Goal: Information Seeking & Learning: Check status

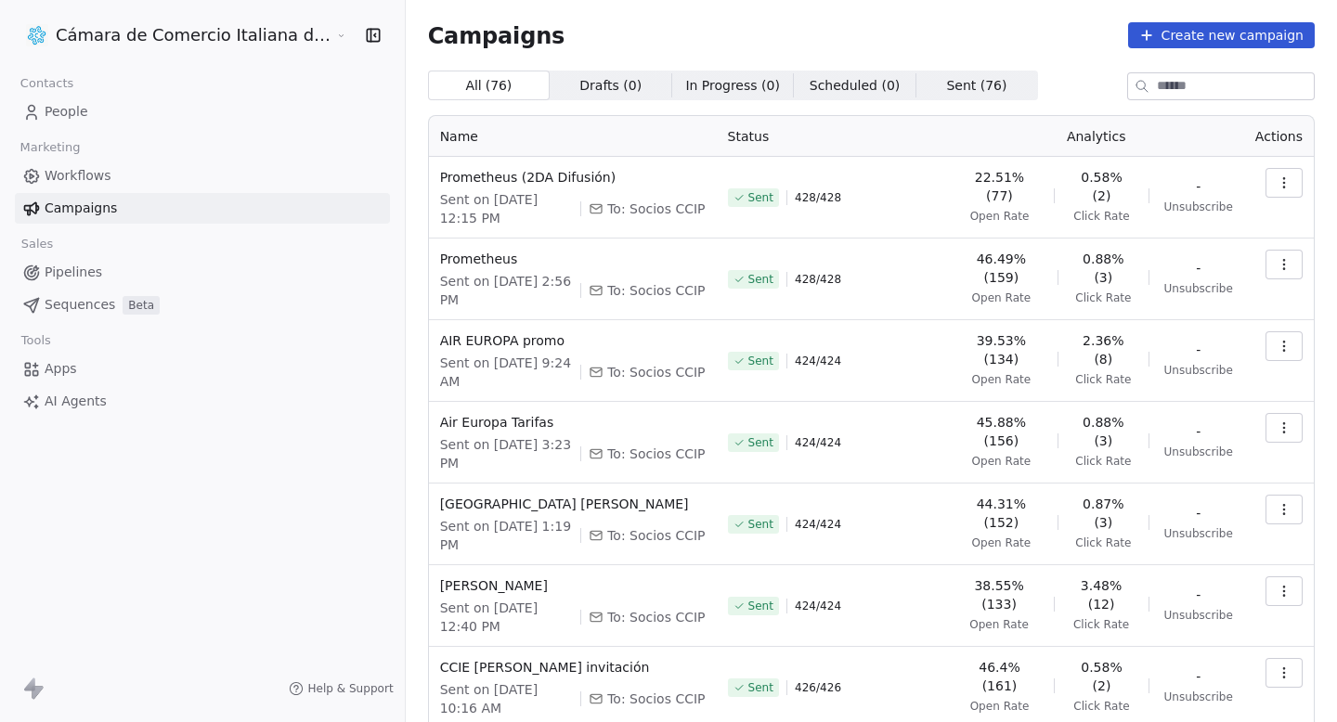
click at [1265, 178] on button "button" at bounding box center [1283, 183] width 37 height 30
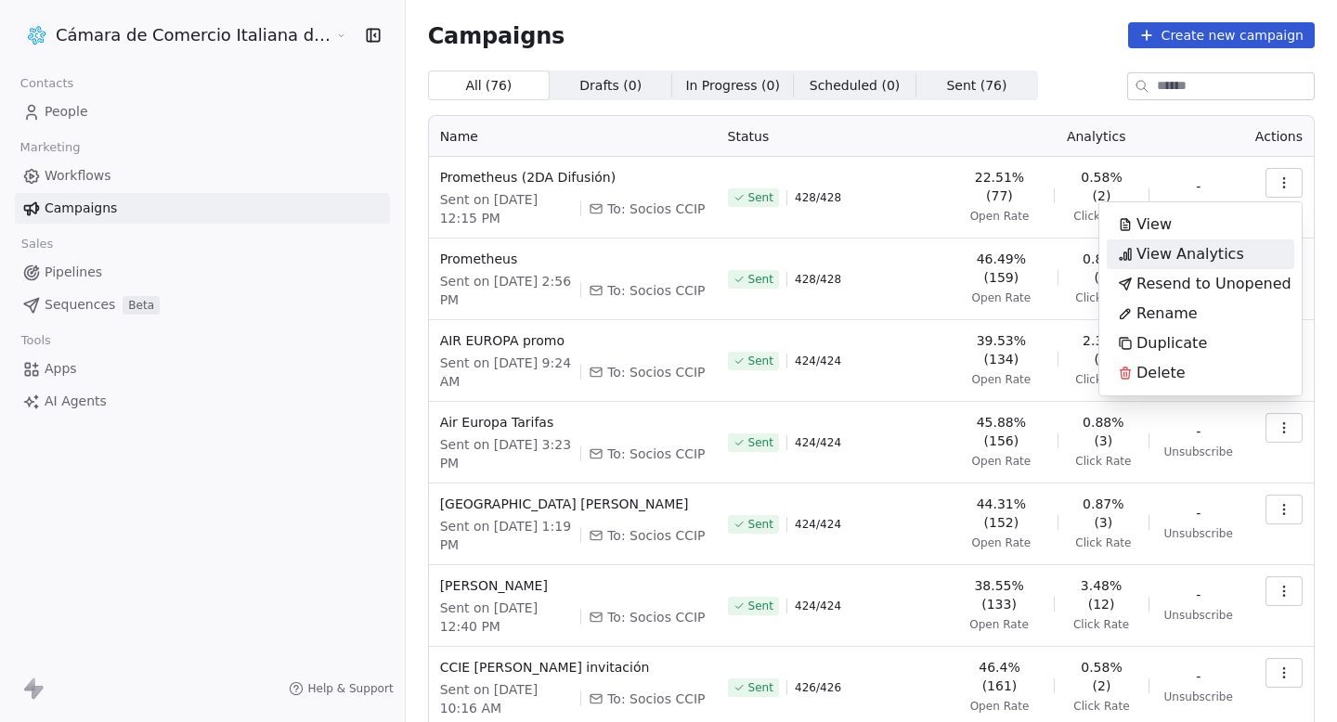
click at [1208, 249] on span "View Analytics" at bounding box center [1190, 254] width 108 height 22
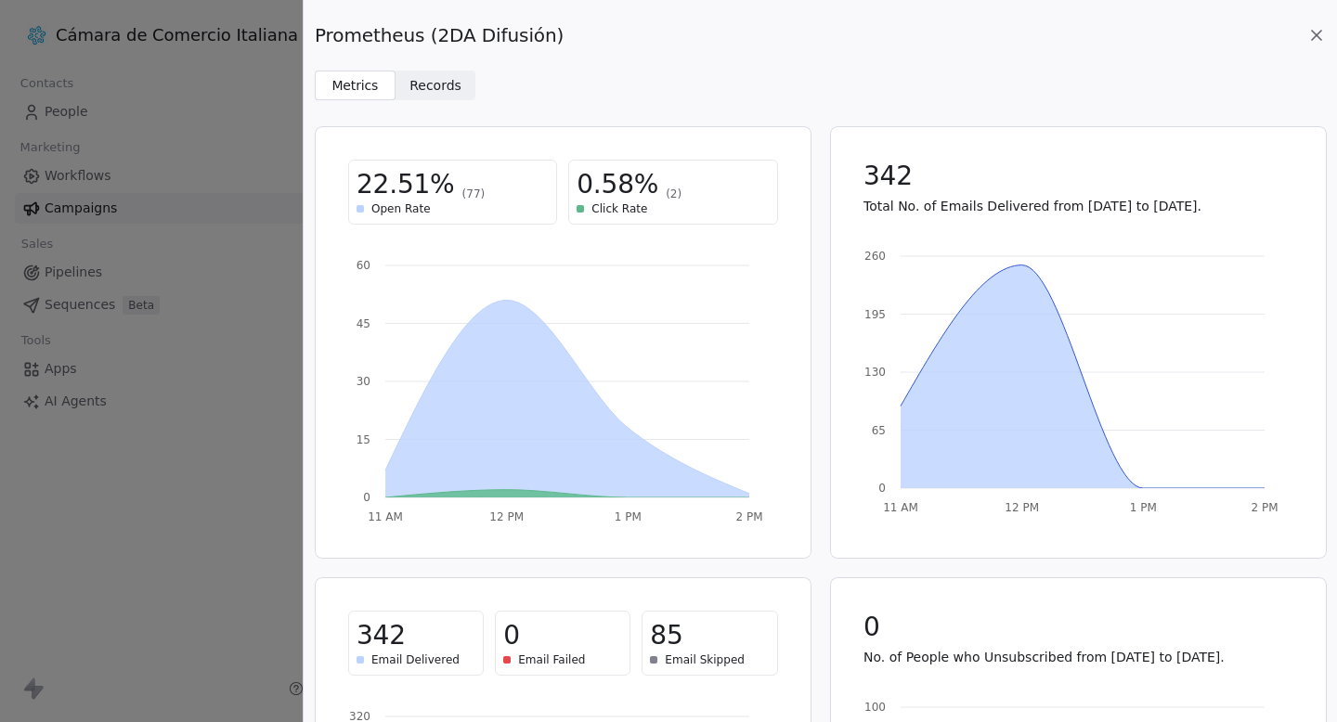
click at [1323, 26] on icon at bounding box center [1316, 35] width 19 height 19
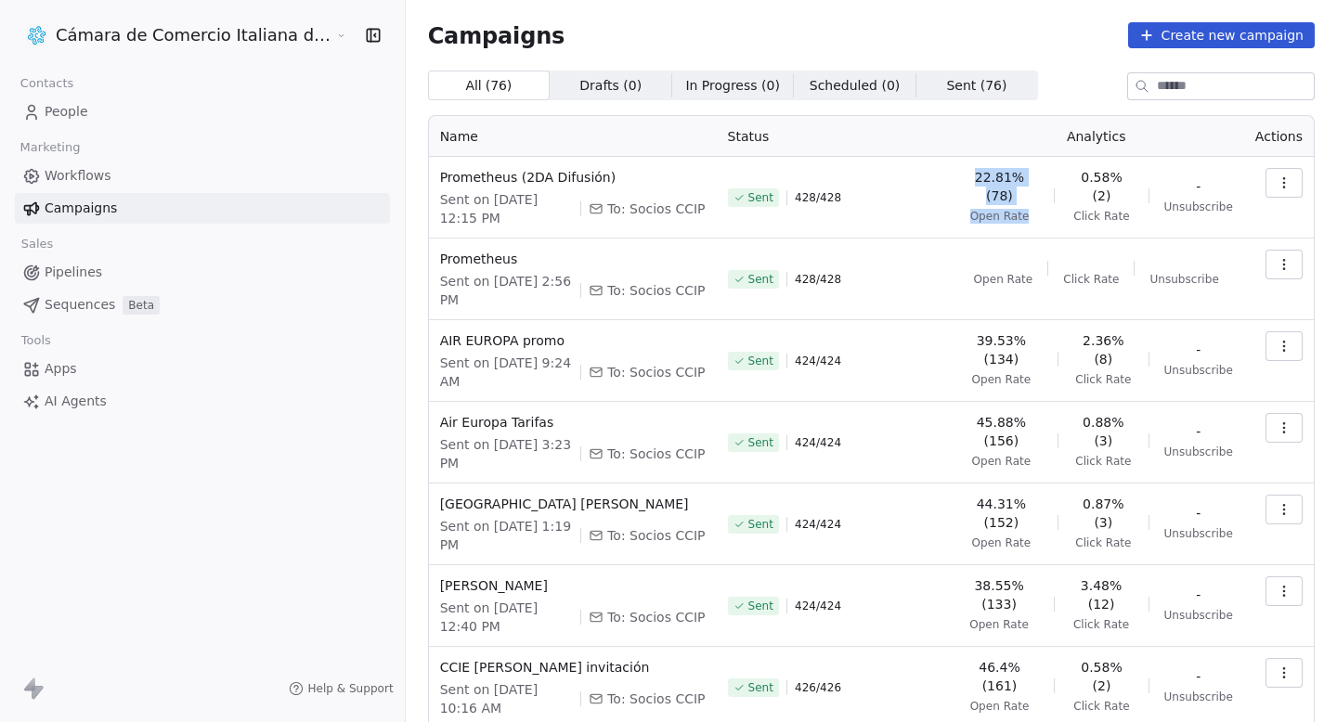
drag, startPoint x: 932, startPoint y: 178, endPoint x: 1016, endPoint y: 199, distance: 86.9
click at [1016, 199] on td "22.81% (78) Open Rate 0.58% (2) Click Rate - Unsubscribe" at bounding box center [1096, 198] width 295 height 82
click at [1016, 209] on span "Open Rate" at bounding box center [999, 216] width 59 height 15
drag, startPoint x: 1120, startPoint y: 200, endPoint x: 1045, endPoint y: 162, distance: 83.4
click at [1045, 162] on td "22.81% (78) Open Rate 0.58% (2) Click Rate - Unsubscribe" at bounding box center [1096, 198] width 295 height 82
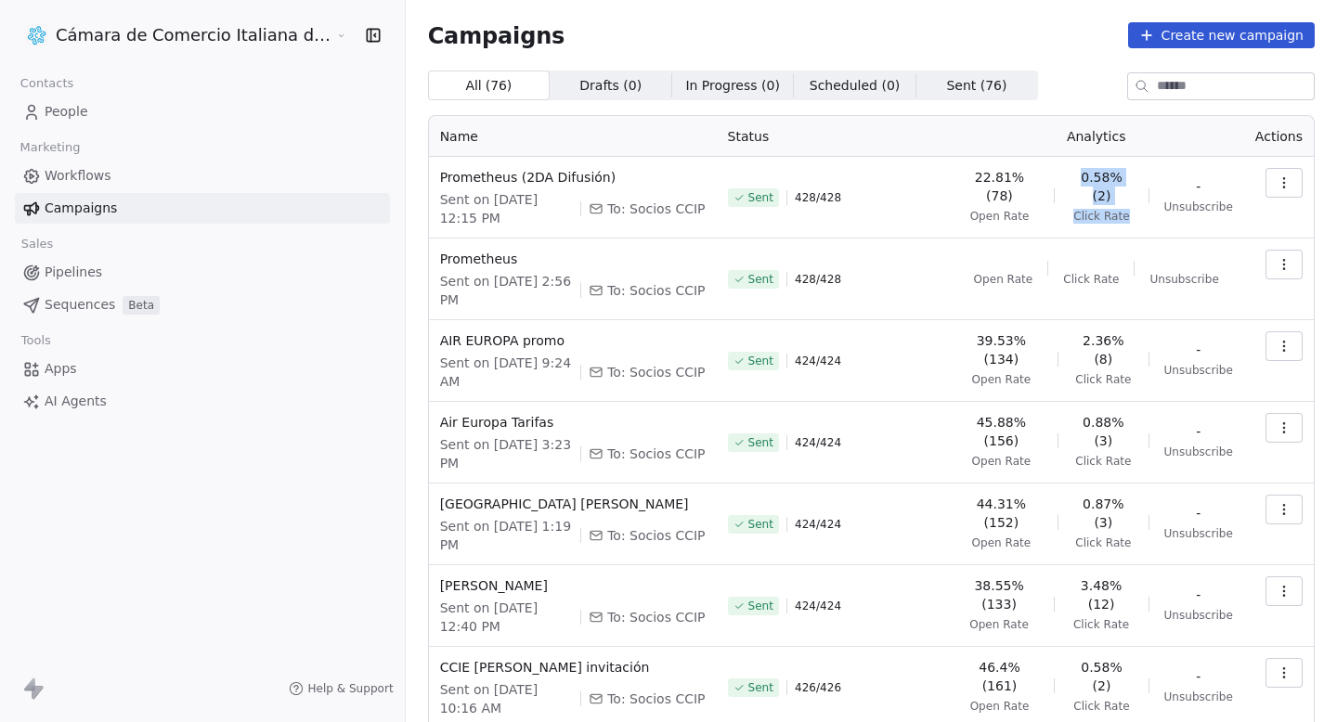
click at [1044, 161] on td "22.81% (78) Open Rate 0.58% (2) Click Rate - Unsubscribe" at bounding box center [1096, 198] width 295 height 82
drag, startPoint x: 939, startPoint y: 168, endPoint x: 1034, endPoint y: 210, distance: 103.5
click at [1034, 210] on td "22.81% (78) Open Rate 0.58% (2) Click Rate - Unsubscribe" at bounding box center [1096, 198] width 295 height 82
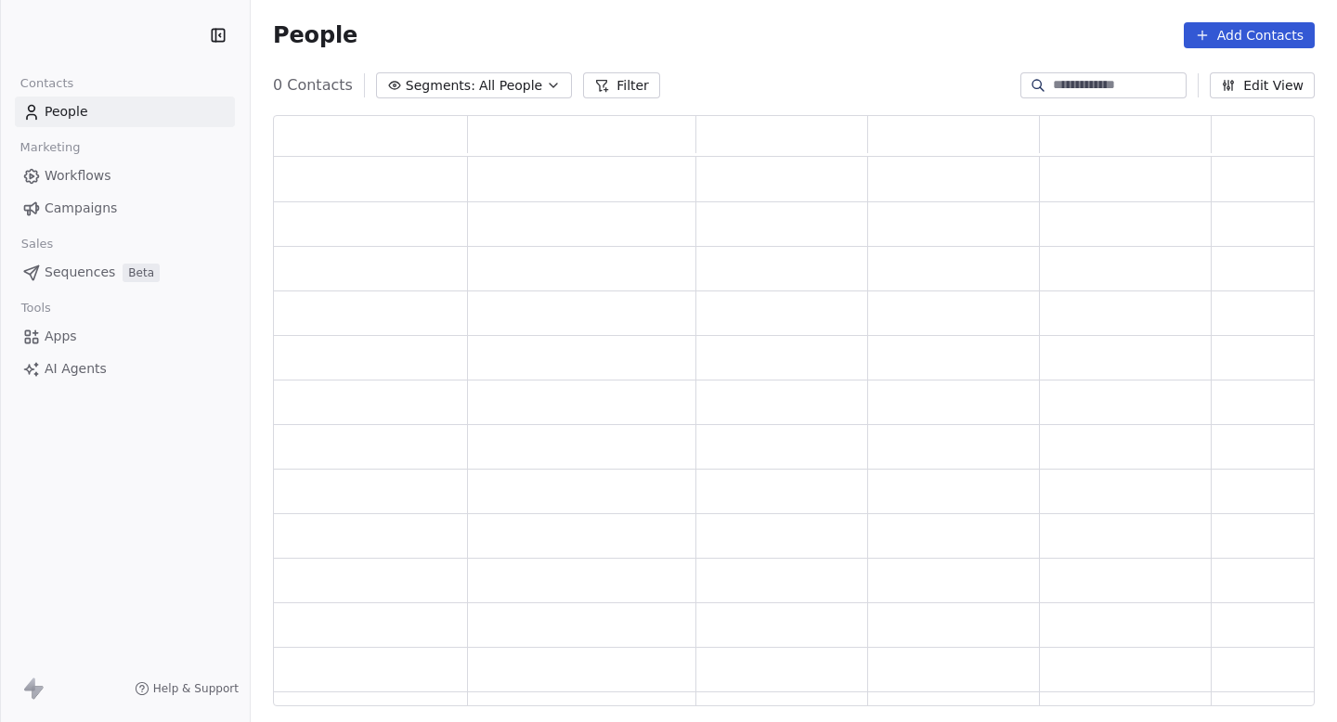
scroll to position [591, 1042]
